Goal: Task Accomplishment & Management: Manage account settings

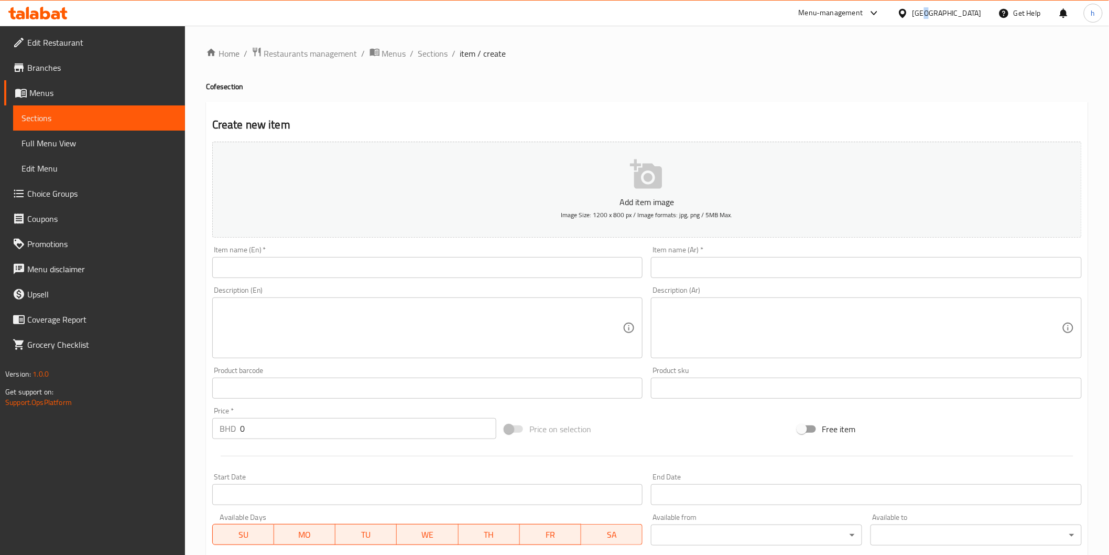
click at [970, 14] on div "Bahrain" at bounding box center [947, 13] width 69 height 12
click at [872, 154] on div "Jordan" at bounding box center [903, 153] width 157 height 24
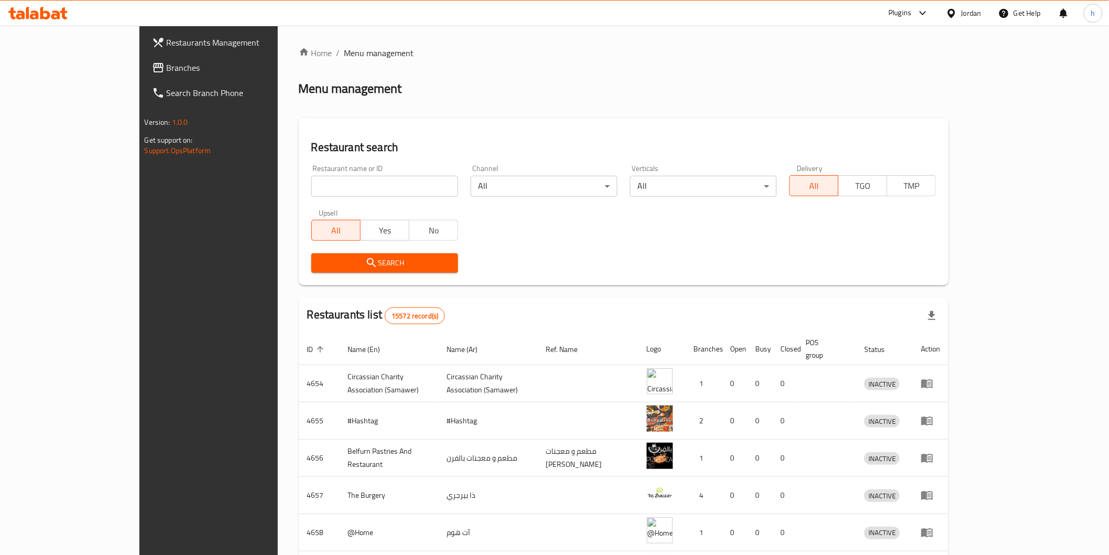
click at [167, 63] on span "Branches" at bounding box center [241, 67] width 149 height 13
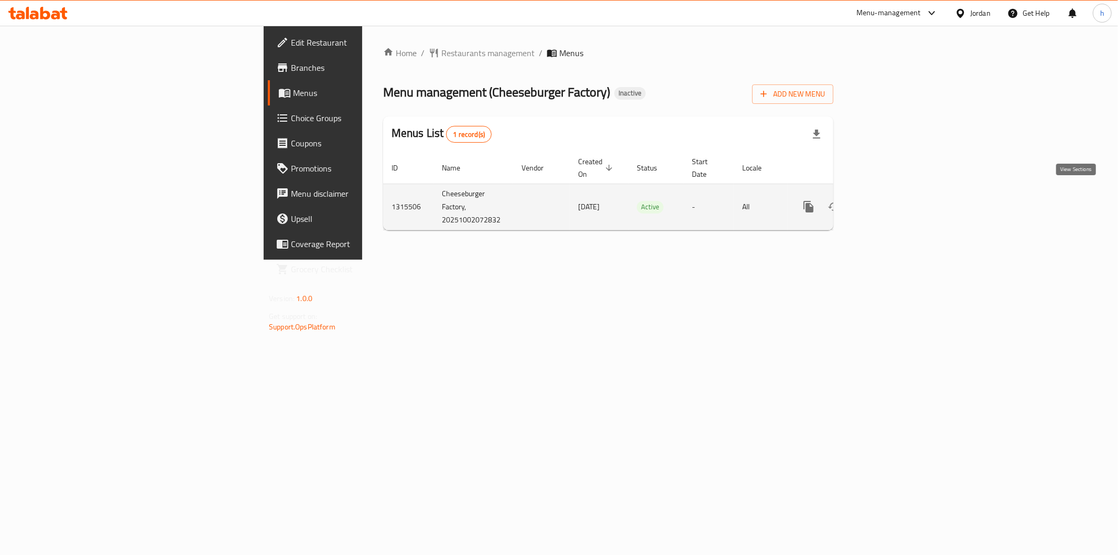
click at [889, 202] on icon "enhanced table" at bounding box center [884, 206] width 9 height 9
